Goal: Find specific fact: Find specific fact

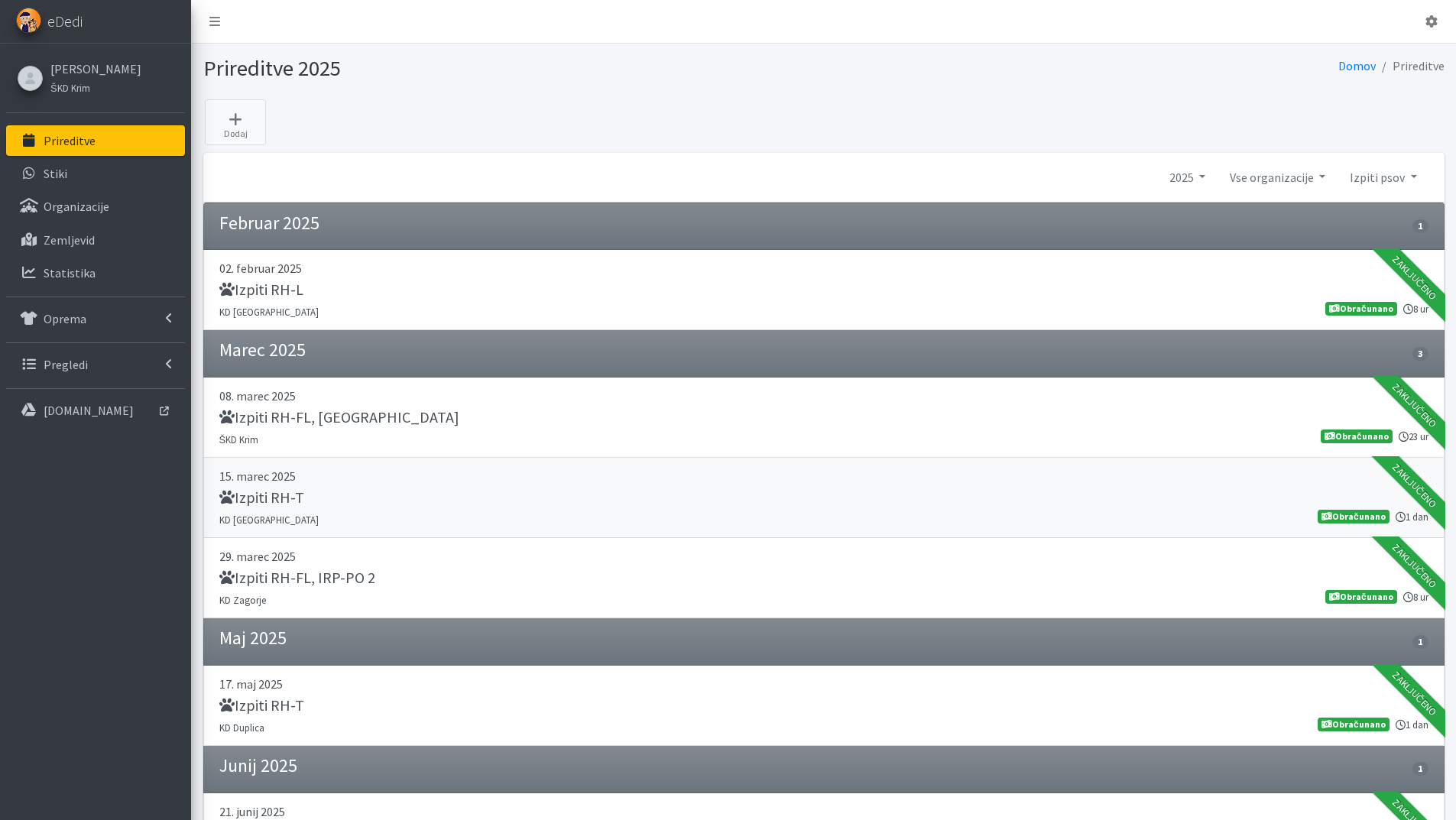
scroll to position [495, 0]
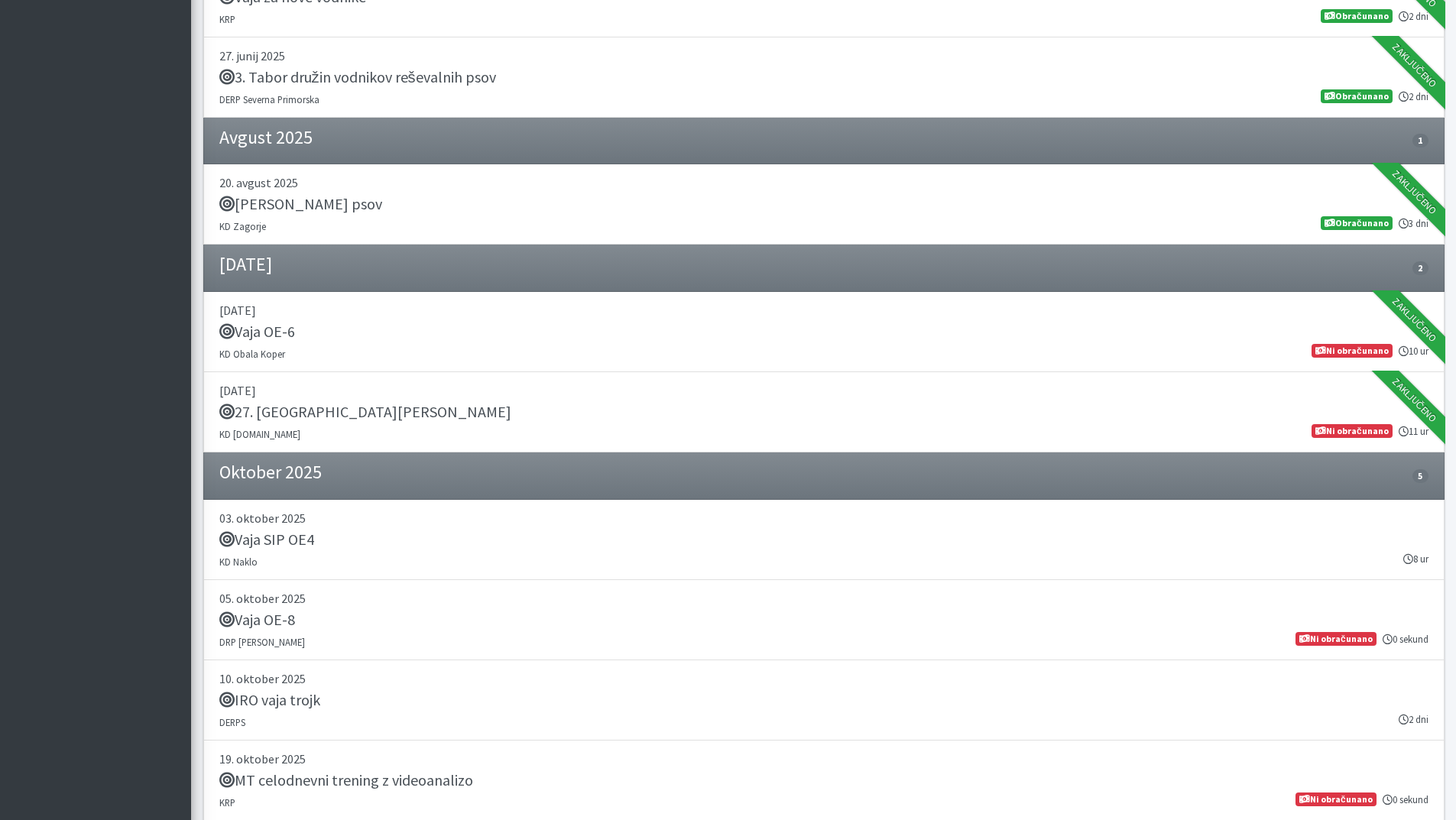
scroll to position [1590, 0]
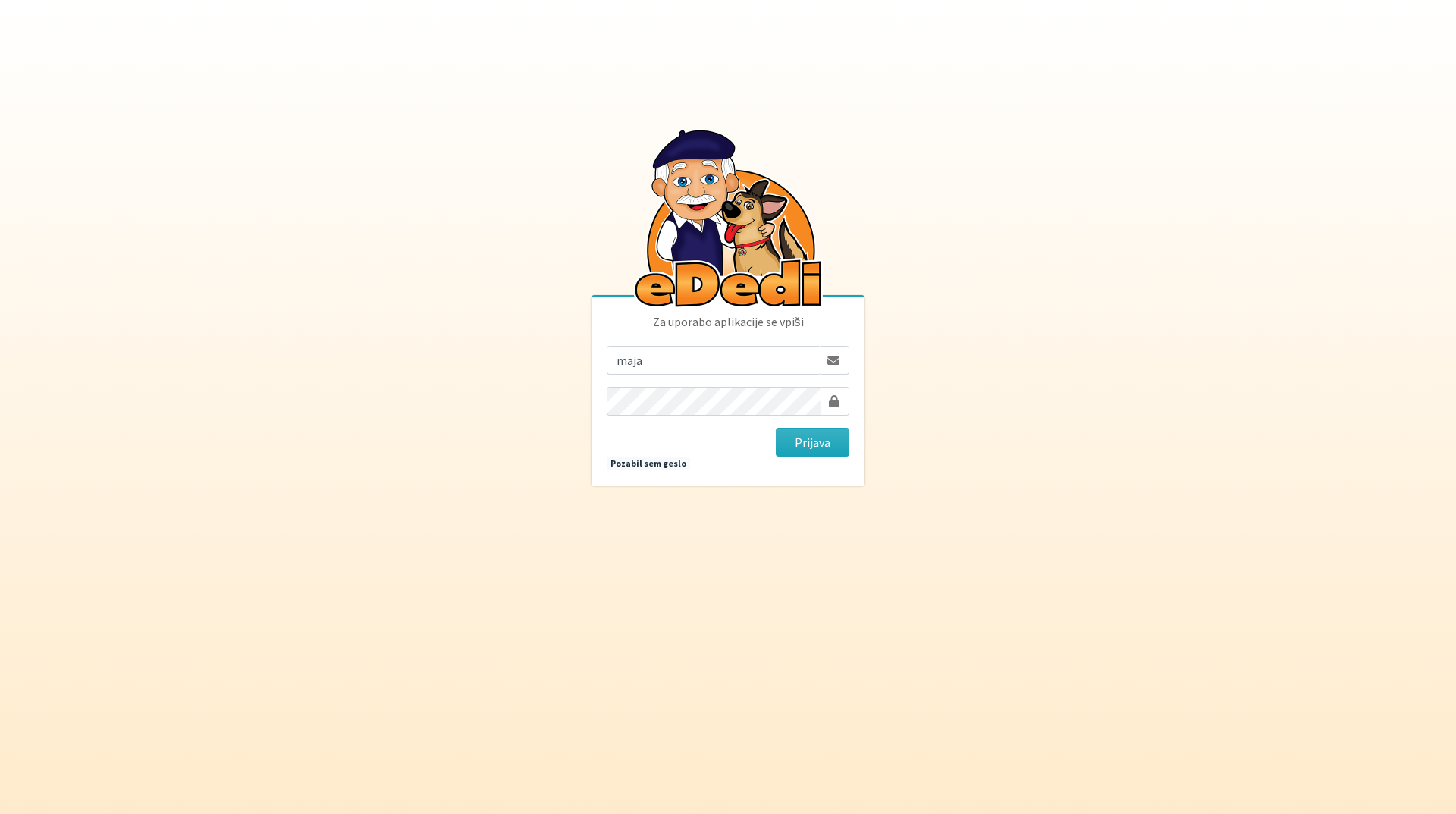
type input "maja.gregoric@erps.si"
click at [776, 427] on button "Prijava" at bounding box center [812, 442] width 73 height 29
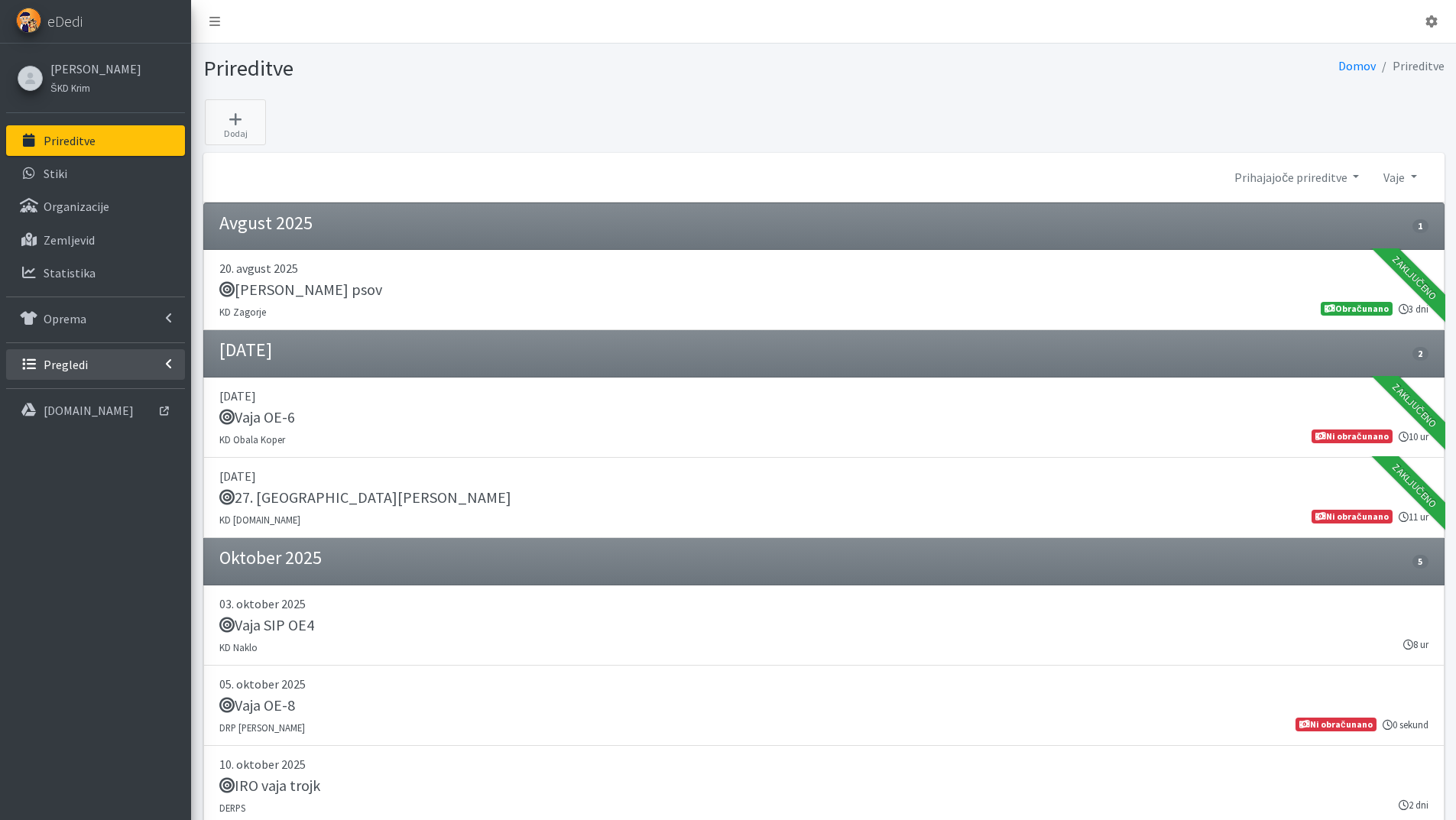
click at [75, 360] on p "Pregledi" at bounding box center [66, 364] width 44 height 16
click at [78, 394] on p "Vodniki" at bounding box center [63, 397] width 38 height 16
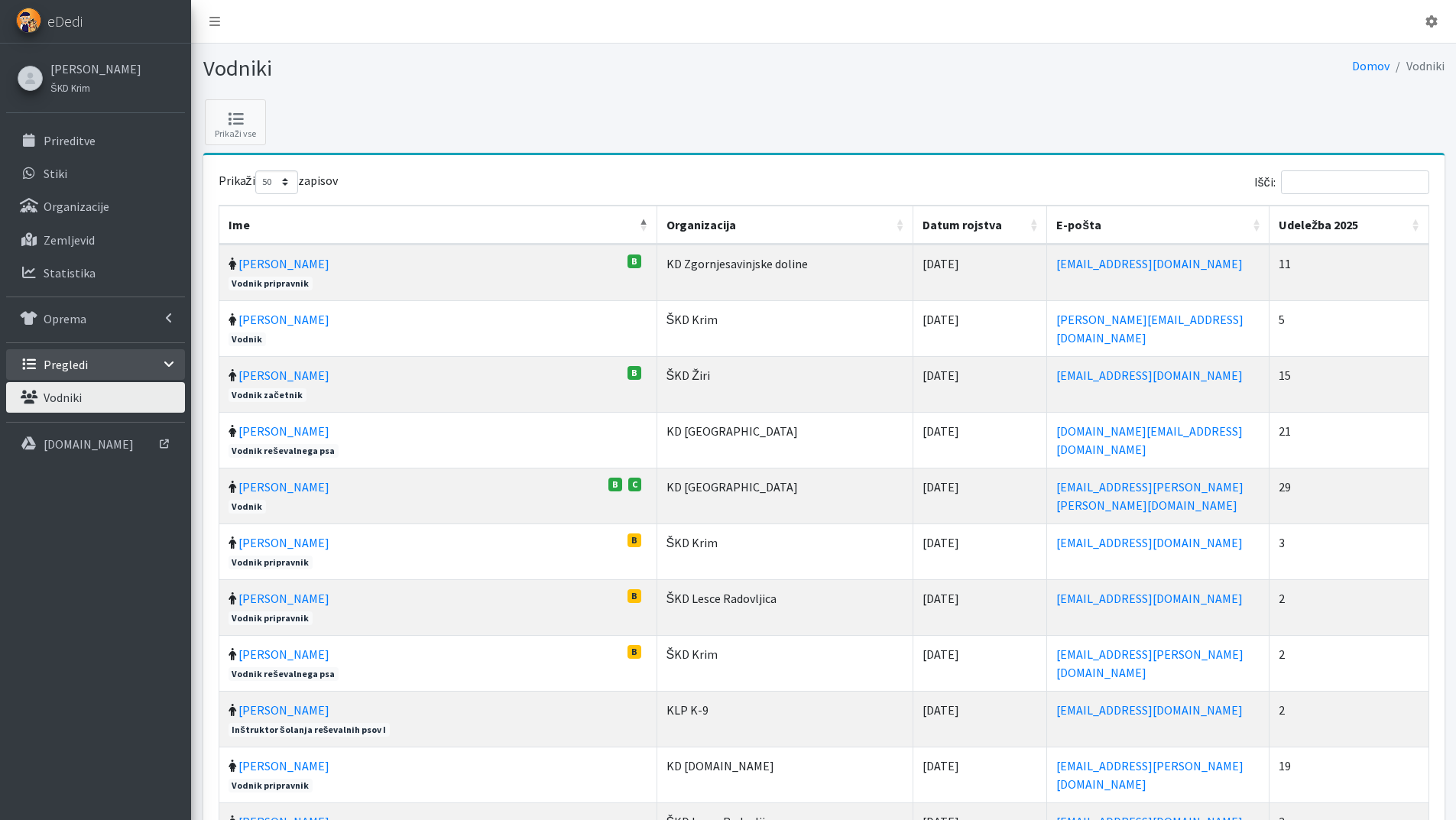
select select "50"
click at [1367, 180] on input "Išči:" at bounding box center [1355, 182] width 148 height 24
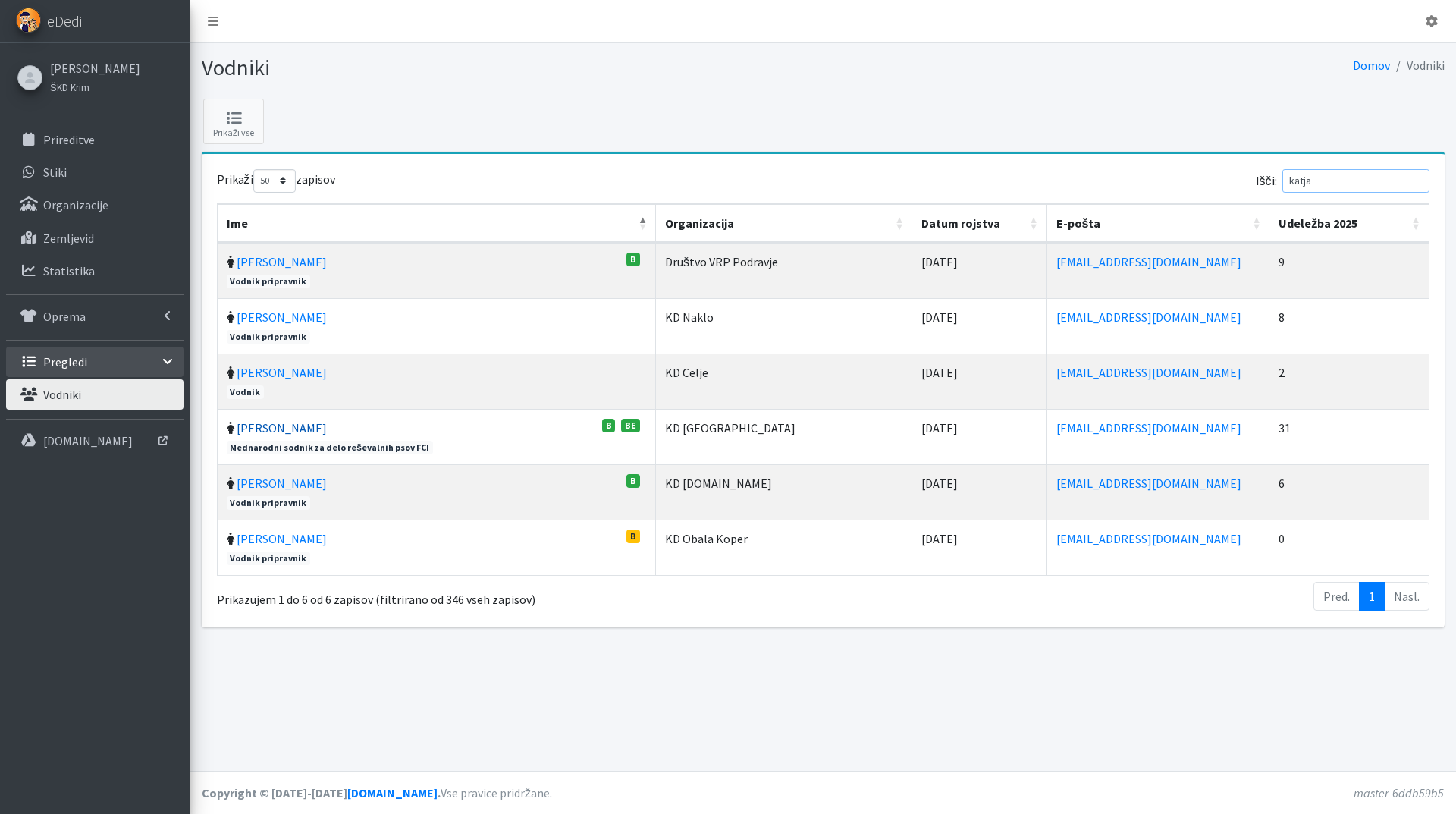
type input "katja"
click at [267, 428] on link "Katja Skulj" at bounding box center [281, 427] width 90 height 15
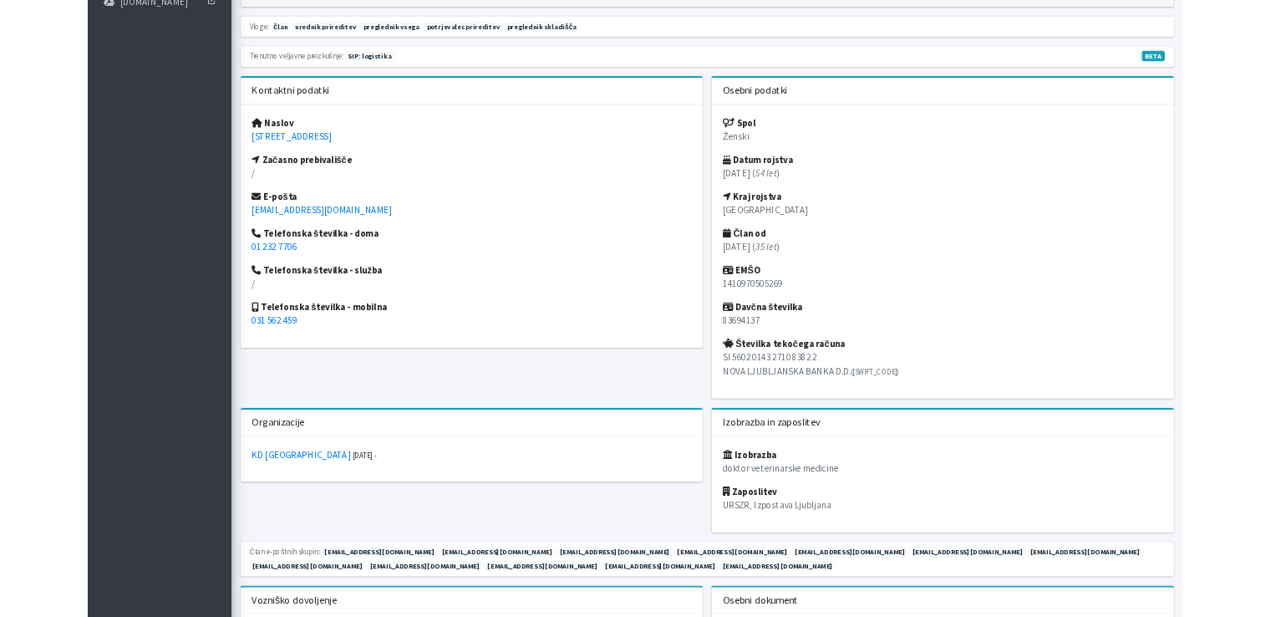
scroll to position [502, 0]
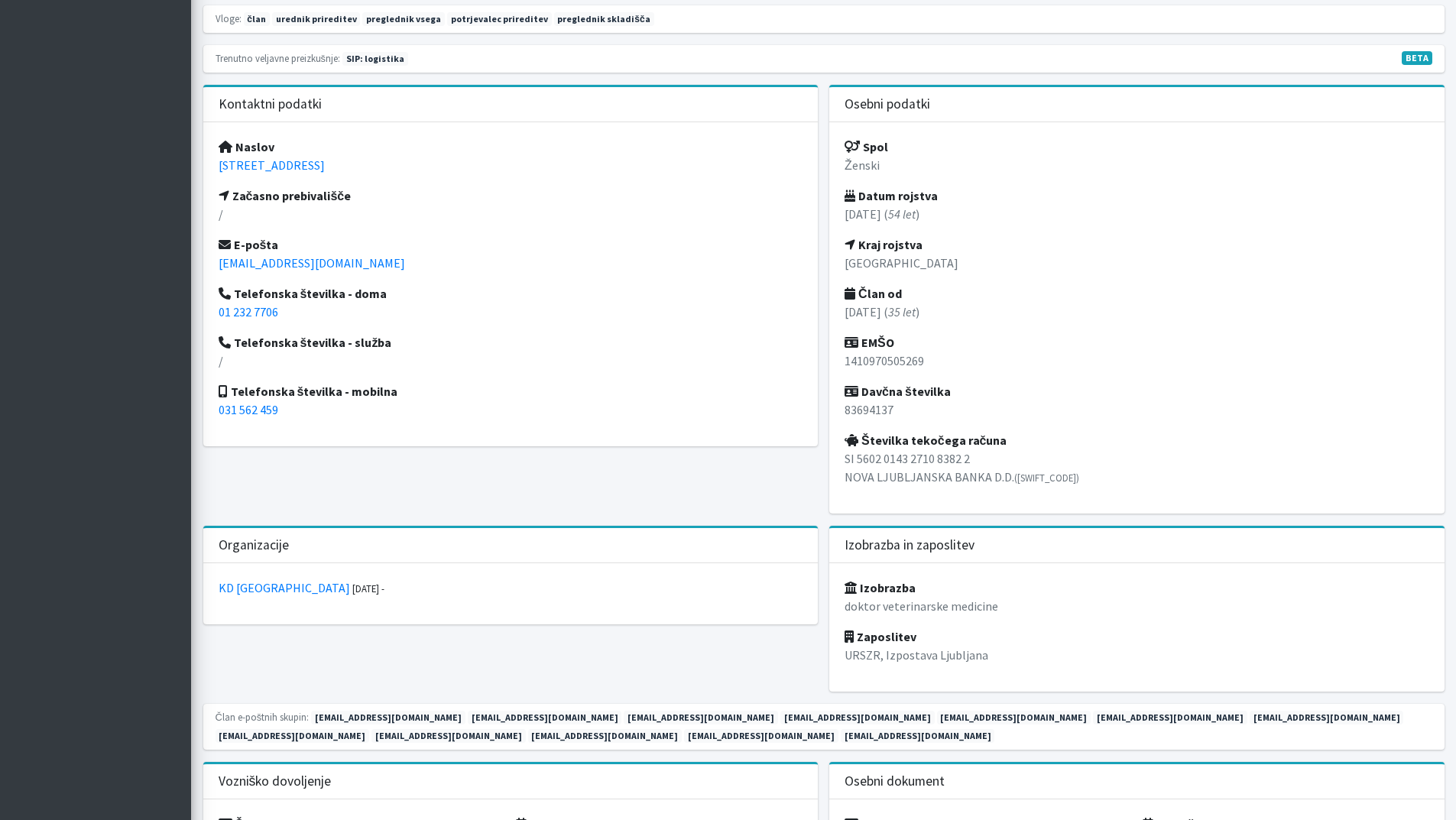
drag, startPoint x: 857, startPoint y: 459, endPoint x: 990, endPoint y: 452, distance: 133.2
click at [990, 452] on p "SI 5602 0143 2710 8382 2 NOVA LJUBLJANSKA BANKA D.D. ([SWIFT_CODE])" at bounding box center [1137, 468] width 585 height 37
copy p "5602 0143 2710 8382 2"
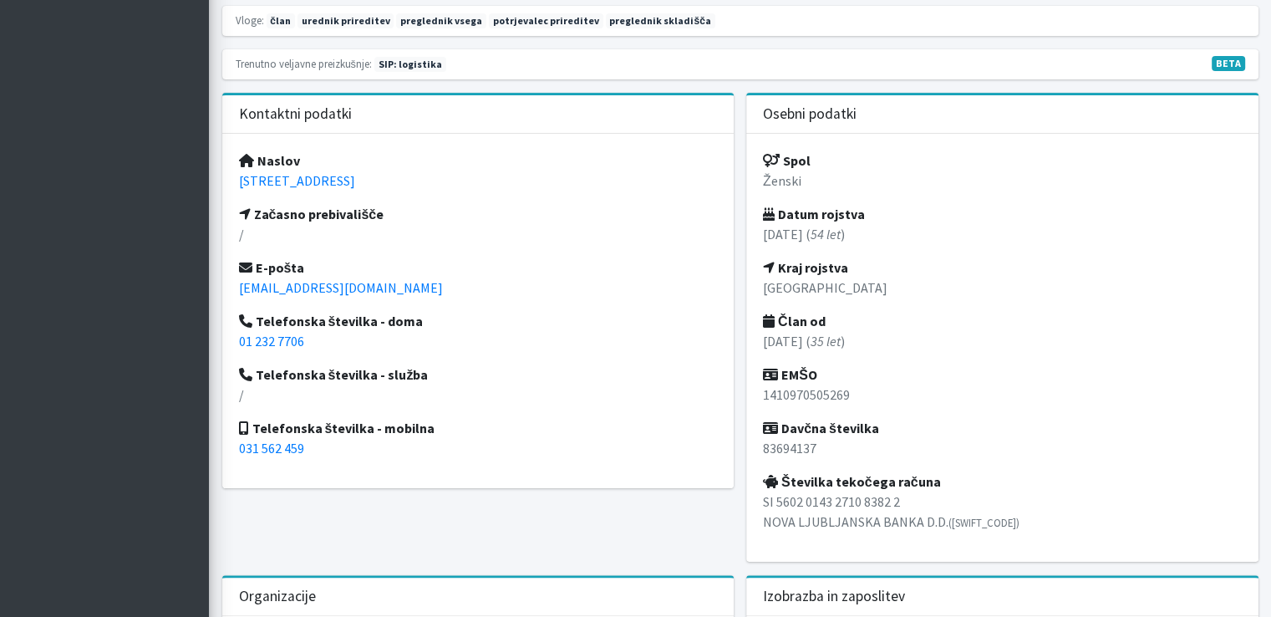
click at [813, 511] on p "SI 5602 0143 2710 8382 2 NOVA LJUBLJANSKA BANKA D.D. (LJBASI2X)" at bounding box center [1002, 512] width 479 height 40
